Goal: Information Seeking & Learning: Stay updated

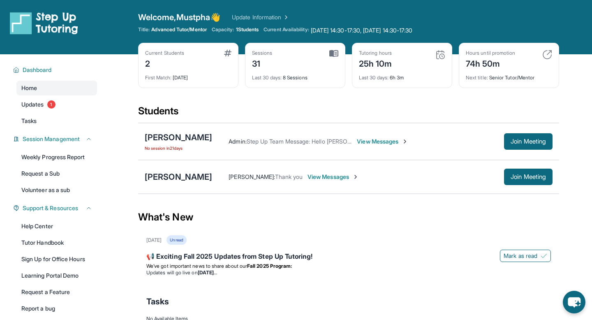
scroll to position [1, 0]
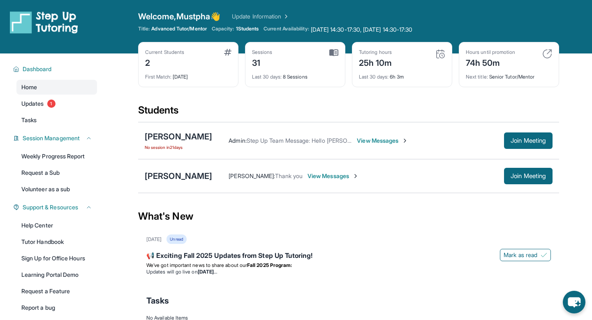
click at [362, 139] on span "View Messages" at bounding box center [382, 141] width 51 height 8
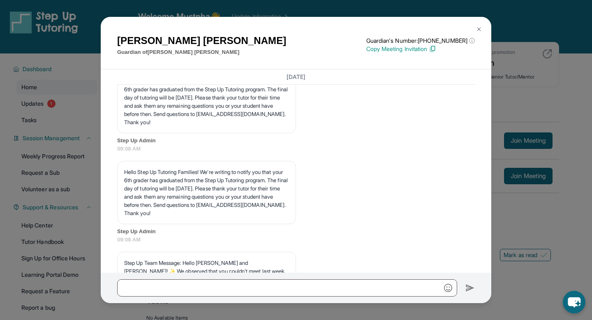
scroll to position [7570, 0]
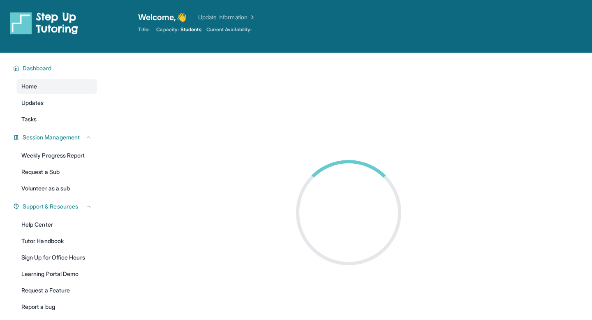
click at [481, 29] on div "Title: Capacity: Students Current Availability: No availability form exists for…" at bounding box center [348, 29] width 421 height 7
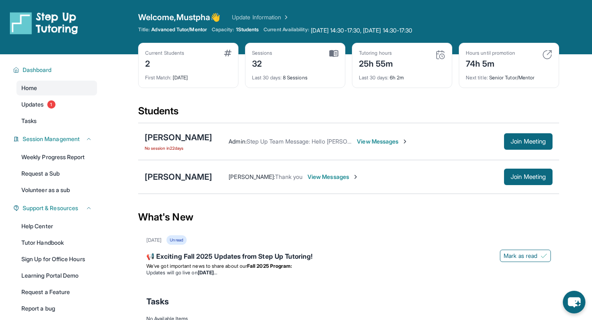
click at [332, 176] on span "View Messages" at bounding box center [333, 177] width 51 height 8
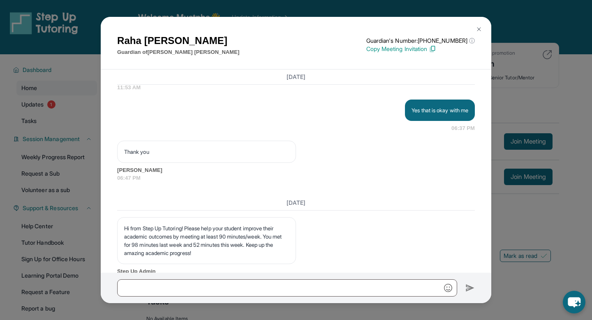
scroll to position [10984, 0]
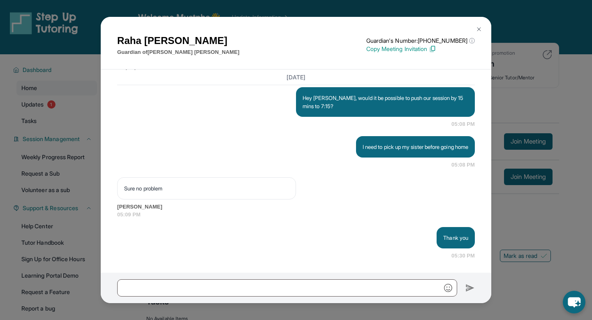
click at [71, 142] on div "Raha Akhavan Guardian of Tara Akhavan Guardian's Number: +18182908767 ⓘ This is…" at bounding box center [296, 160] width 592 height 320
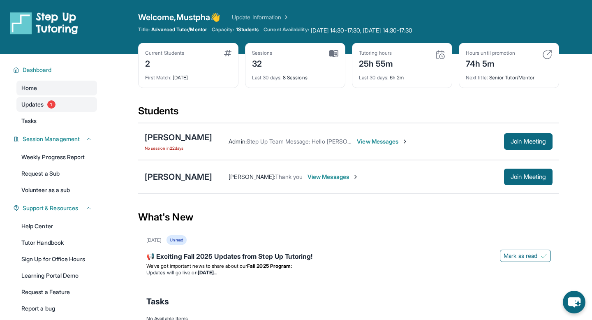
click at [48, 109] on link "Updates 1" at bounding box center [56, 104] width 81 height 15
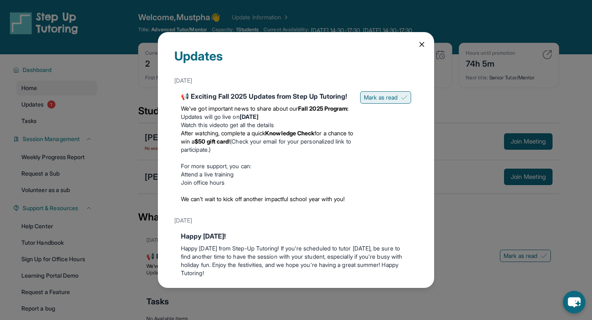
click at [389, 99] on span "Mark as read" at bounding box center [381, 97] width 34 height 8
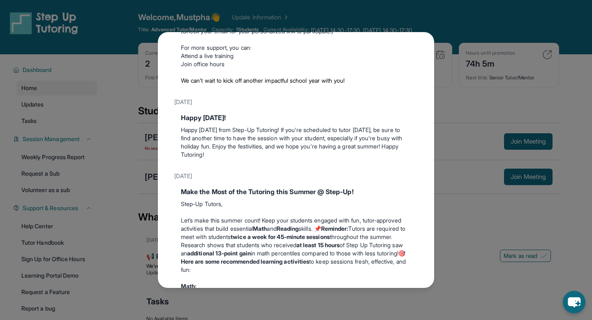
scroll to position [112, 0]
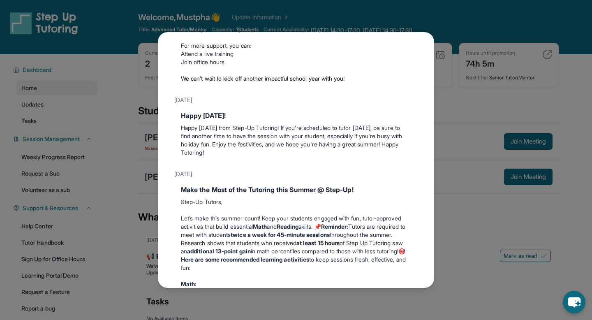
click at [443, 165] on div "Updates August 27th 📢 Exciting Fall 2025 Updates from Step Up Tutoring! We’ve g…" at bounding box center [296, 160] width 592 height 320
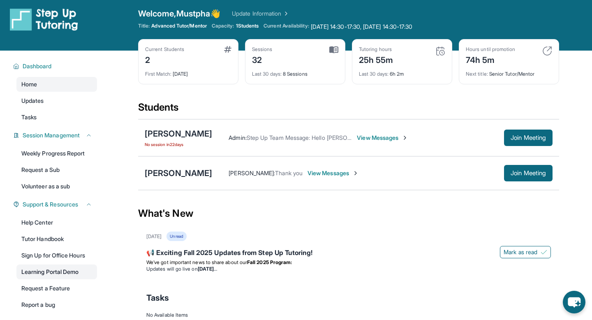
scroll to position [0, 0]
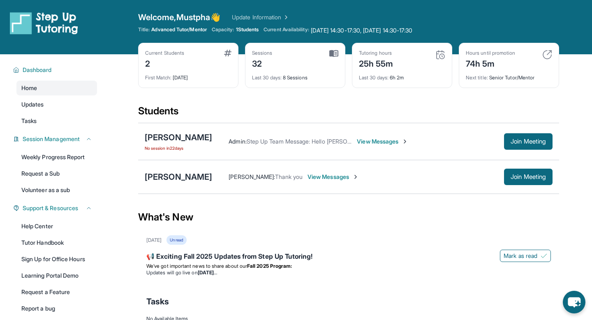
click at [294, 29] on span "Current Availability:" at bounding box center [286, 30] width 45 height 8
click at [284, 17] on link "Update Information" at bounding box center [261, 17] width 58 height 8
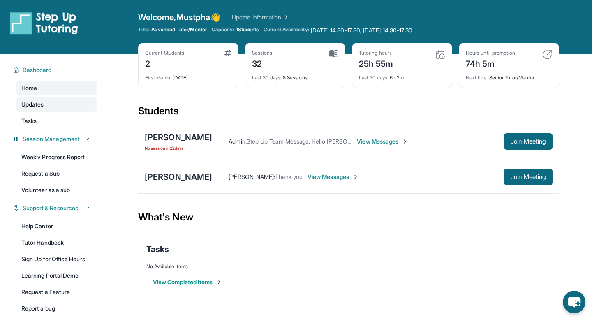
click at [62, 104] on link "Updates" at bounding box center [56, 104] width 81 height 15
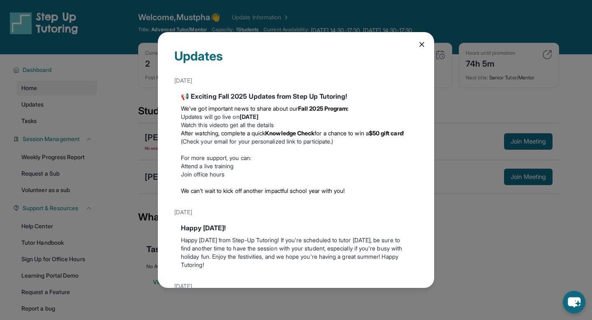
click at [422, 42] on icon at bounding box center [422, 44] width 8 height 8
